Goal: Task Accomplishment & Management: Manage account settings

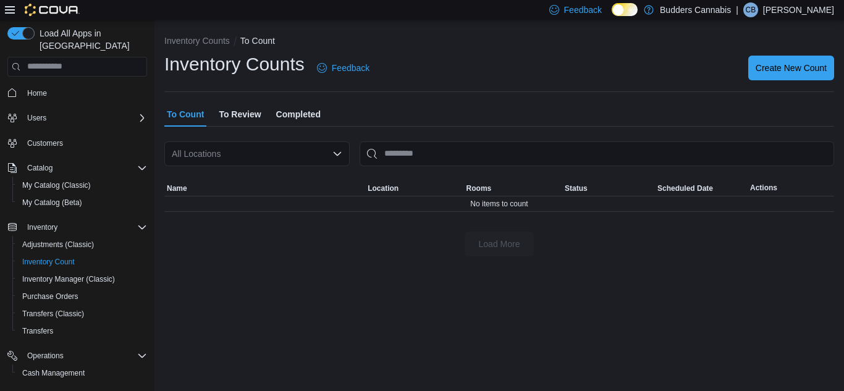
click at [818, 10] on p "[PERSON_NAME]" at bounding box center [798, 9] width 71 height 15
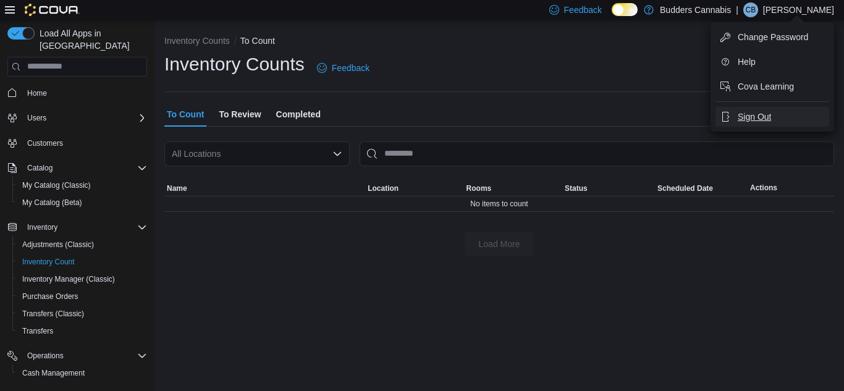
click at [765, 116] on span "Sign Out" at bounding box center [753, 117] width 33 height 12
